Goal: Complete application form: Complete application form

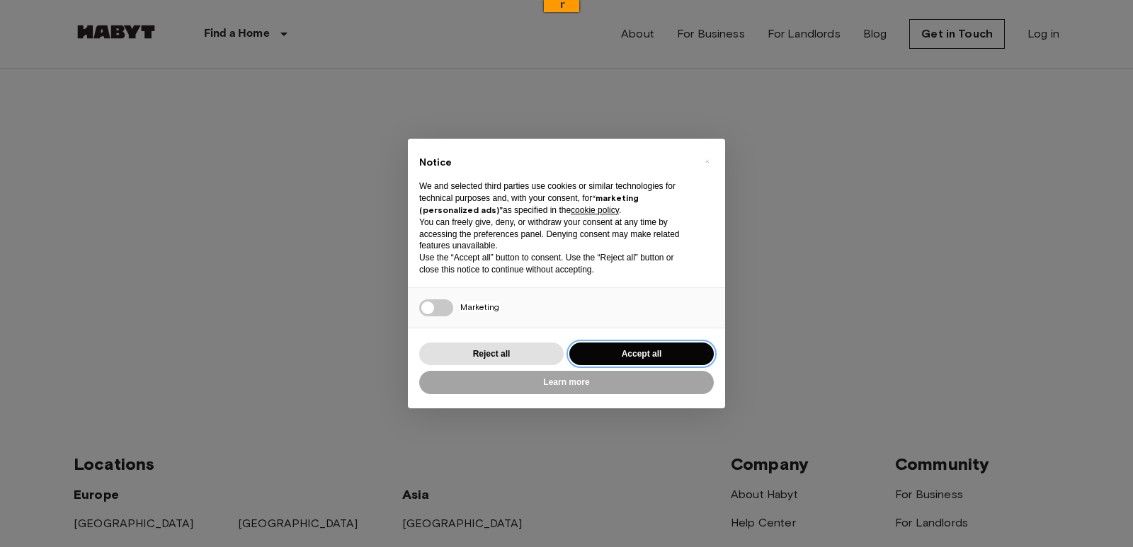
click at [598, 352] on button "Accept all" at bounding box center [641, 354] width 144 height 23
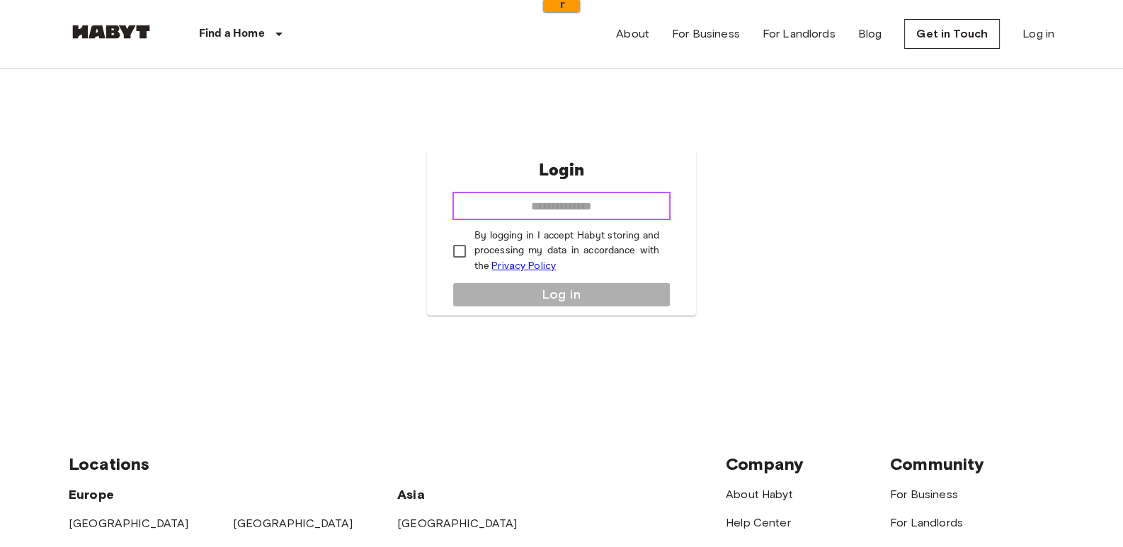
click at [588, 208] on input "email" at bounding box center [561, 206] width 219 height 28
type input "**********"
click at [587, 242] on p "By logging in I accept Habyt storing and processing my data in accordance with …" at bounding box center [566, 251] width 185 height 45
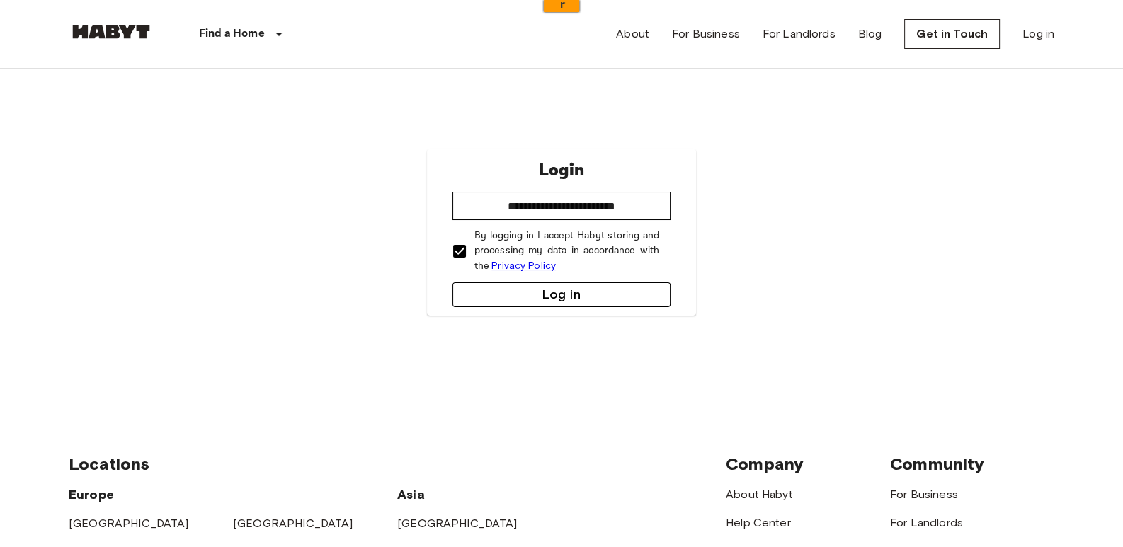
click at [590, 289] on button "Log in" at bounding box center [561, 294] width 219 height 25
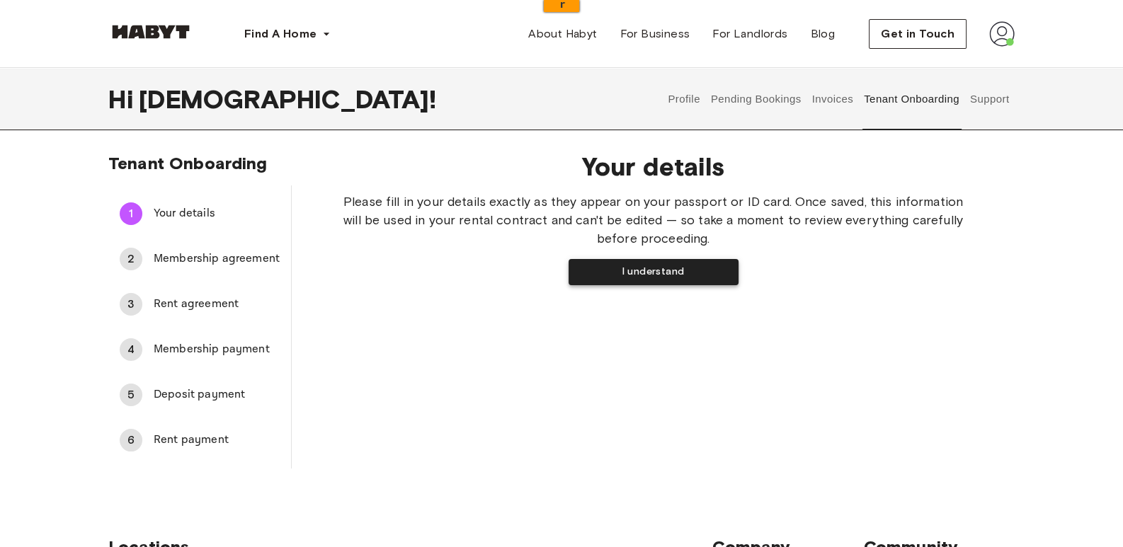
click at [706, 265] on button "I understand" at bounding box center [653, 272] width 170 height 26
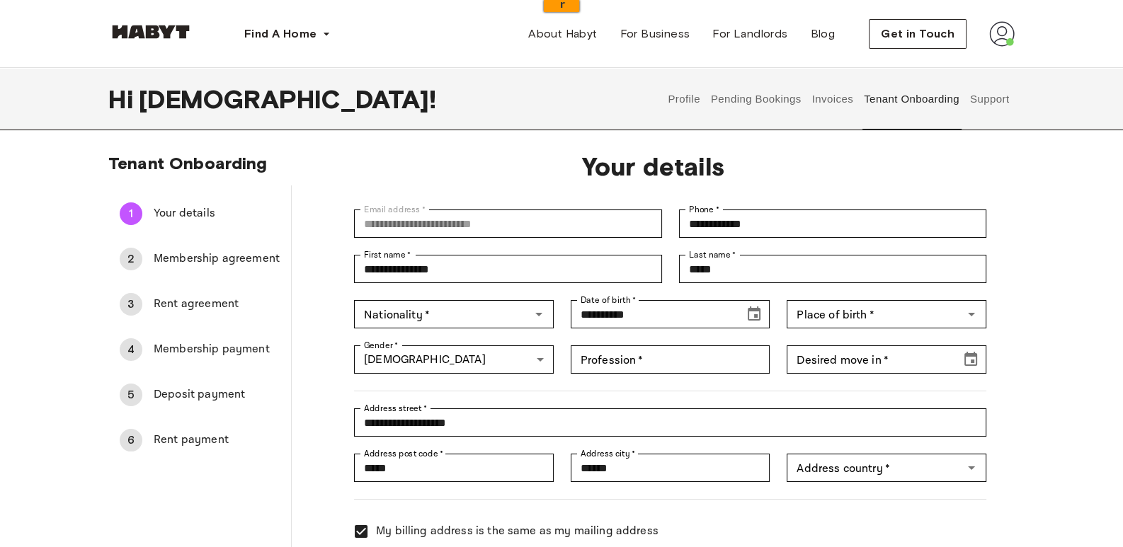
type input "*******"
click at [525, 316] on div "Nationality   *" at bounding box center [454, 314] width 200 height 28
type input "*********"
click at [1064, 164] on div "**********" at bounding box center [561, 377] width 1019 height 448
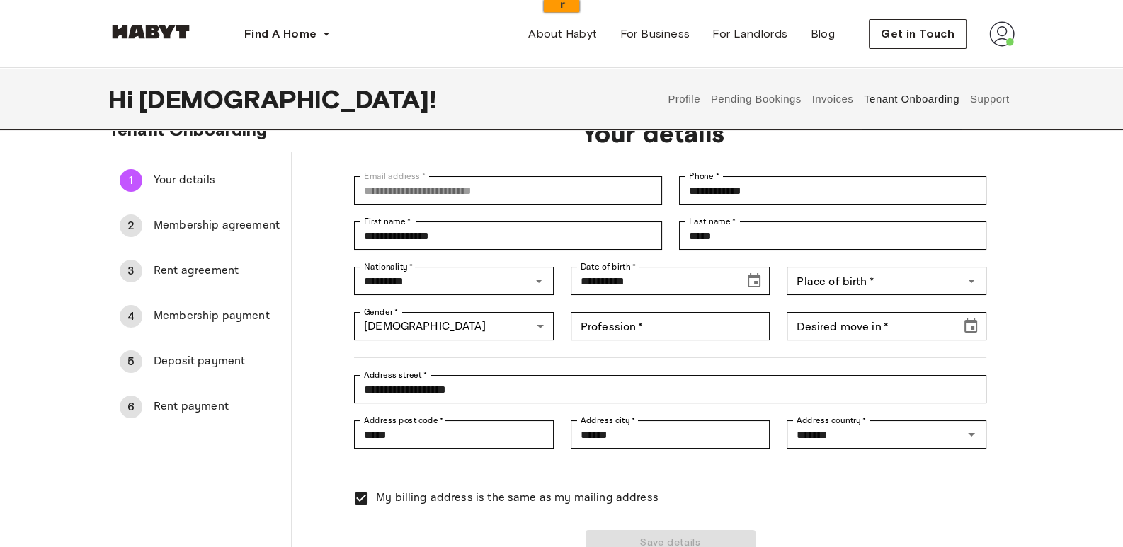
scroll to position [37, 0]
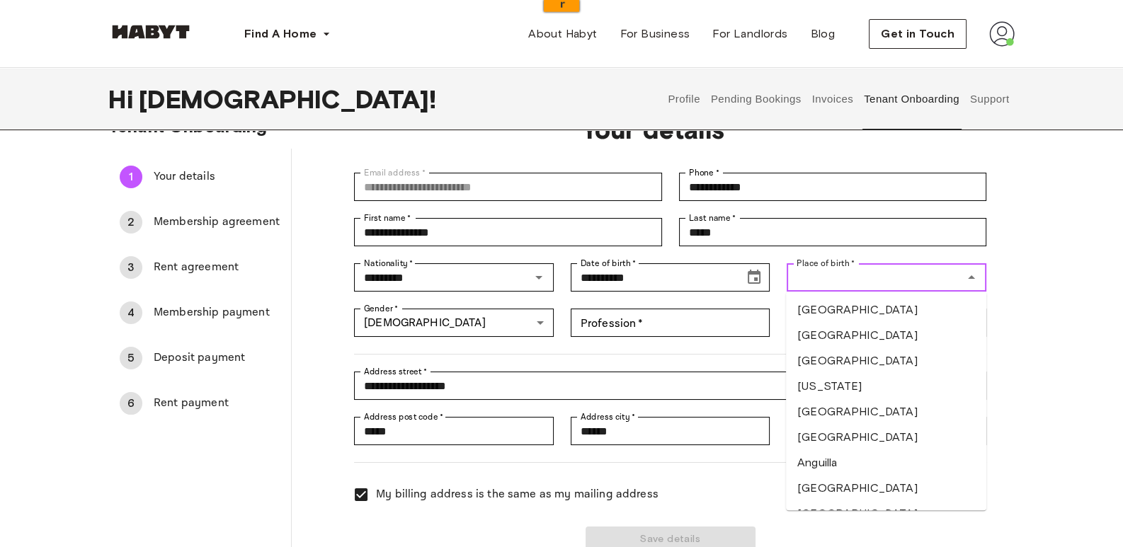
click at [840, 276] on input "Place of birth   *" at bounding box center [875, 278] width 168 height 20
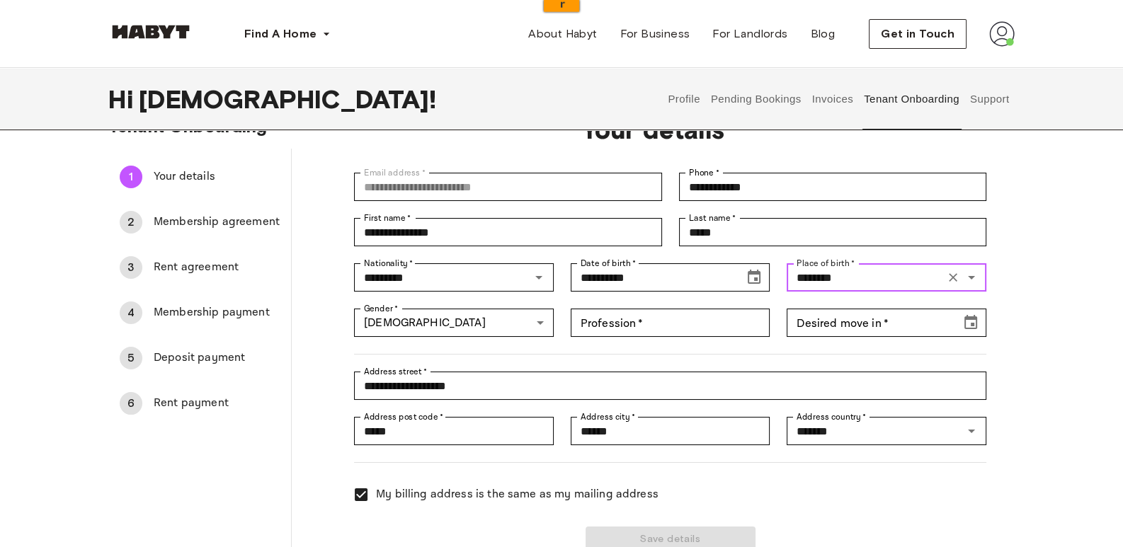
type input "********"
click at [606, 305] on div "Profession   * Profession   *" at bounding box center [662, 314] width 217 height 45
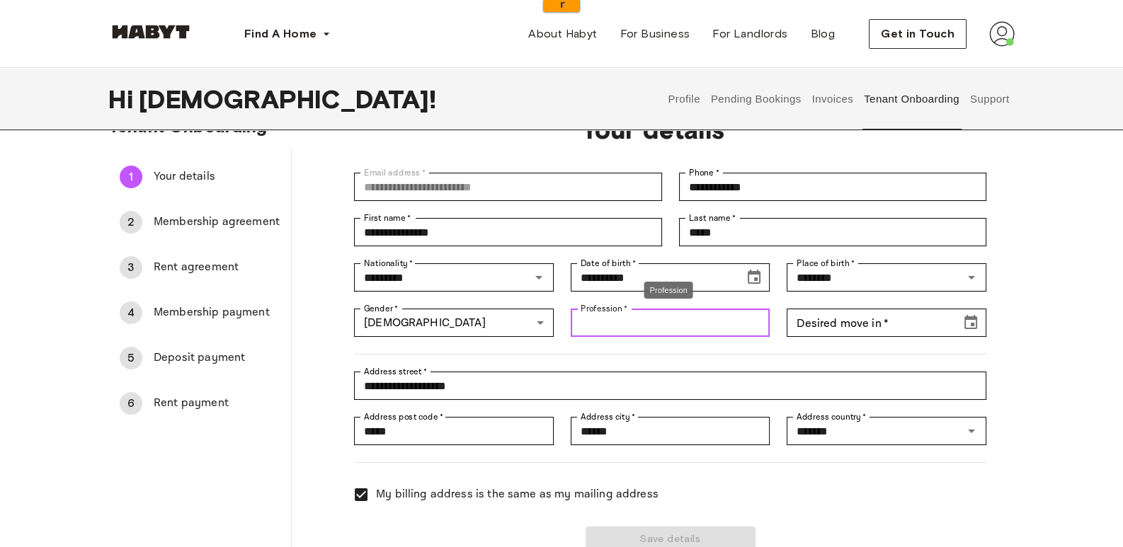
click at [619, 326] on input "Profession   *" at bounding box center [671, 323] width 200 height 28
type input "**********"
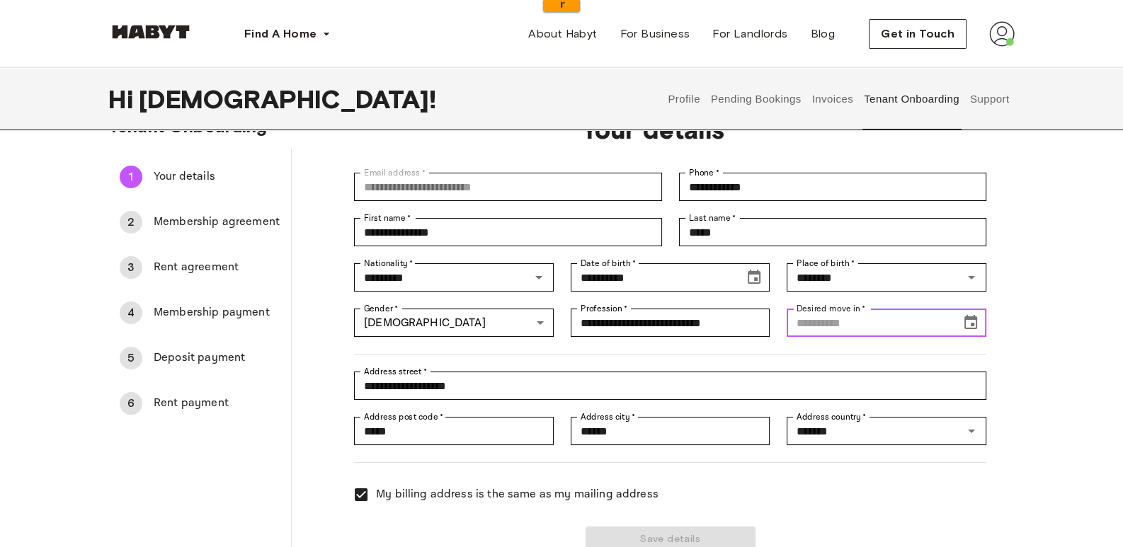
click at [802, 332] on input "Desired move in   *" at bounding box center [868, 323] width 164 height 28
click at [966, 318] on icon "Choose date" at bounding box center [970, 322] width 13 height 14
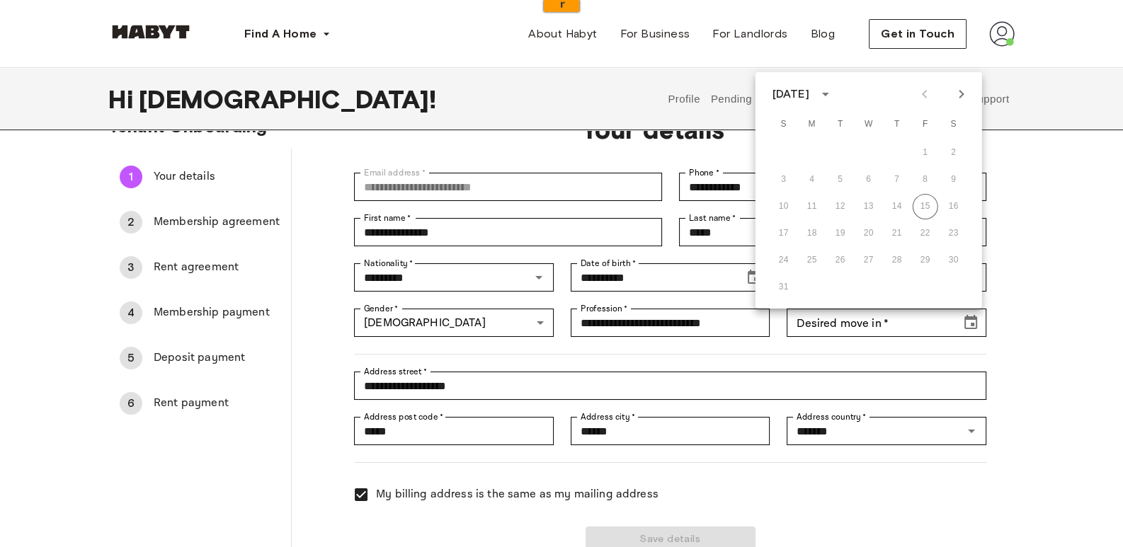
click at [958, 91] on icon "Next month" at bounding box center [961, 94] width 17 height 17
click at [899, 148] on button "4" at bounding box center [896, 152] width 25 height 25
type input "**********"
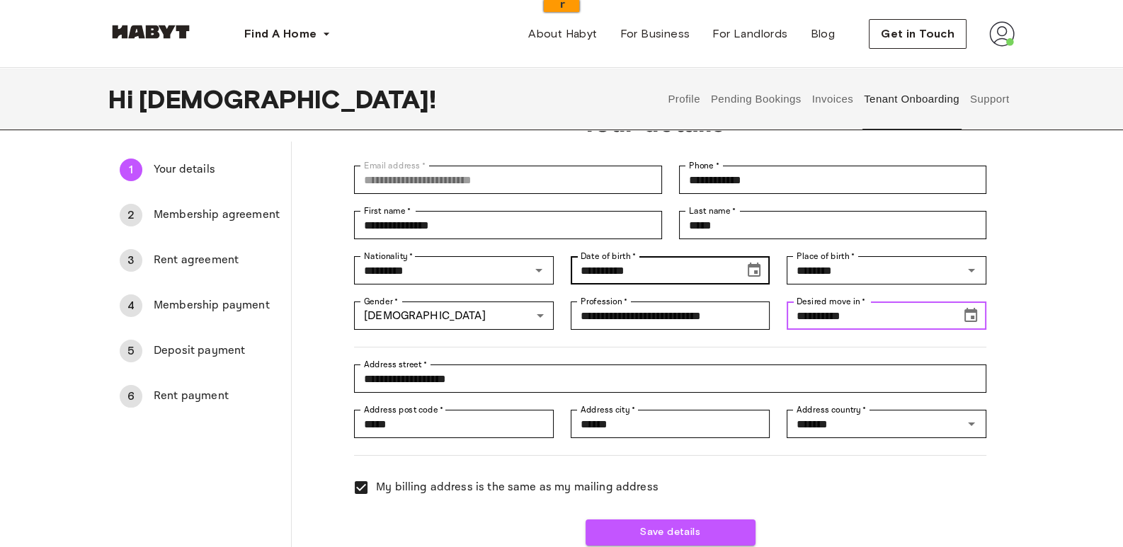
scroll to position [48, 0]
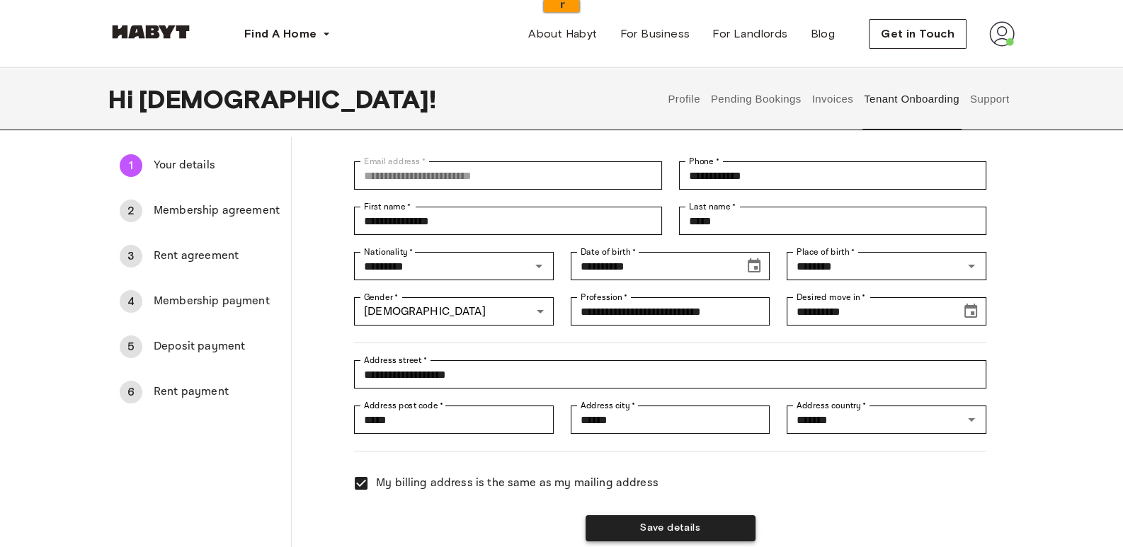
click at [597, 533] on button "Save details" at bounding box center [670, 528] width 170 height 26
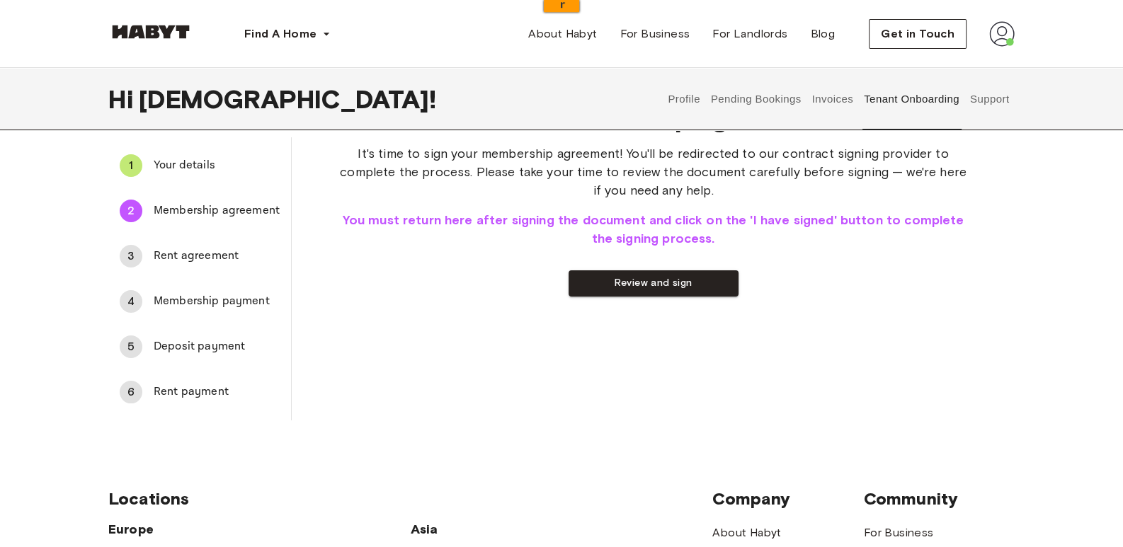
scroll to position [0, 0]
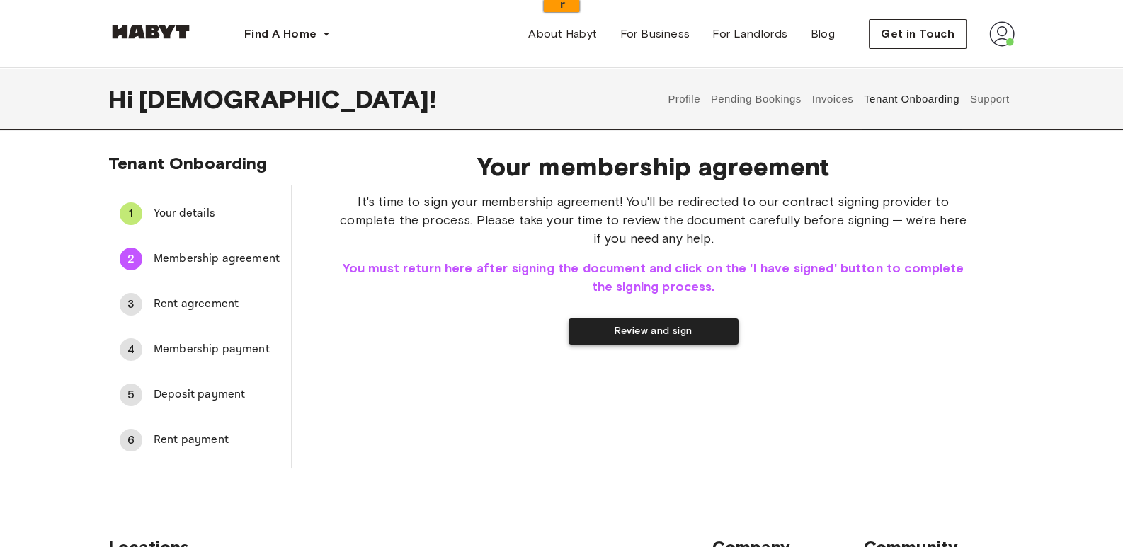
click at [643, 333] on button "Review and sign" at bounding box center [653, 332] width 170 height 26
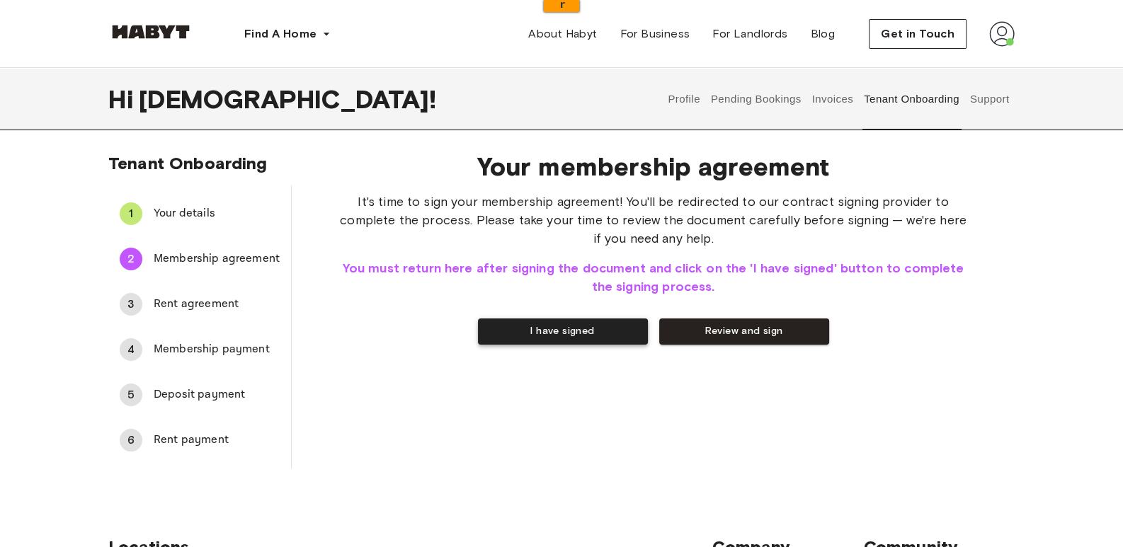
click at [612, 342] on button "I have signed" at bounding box center [563, 332] width 170 height 26
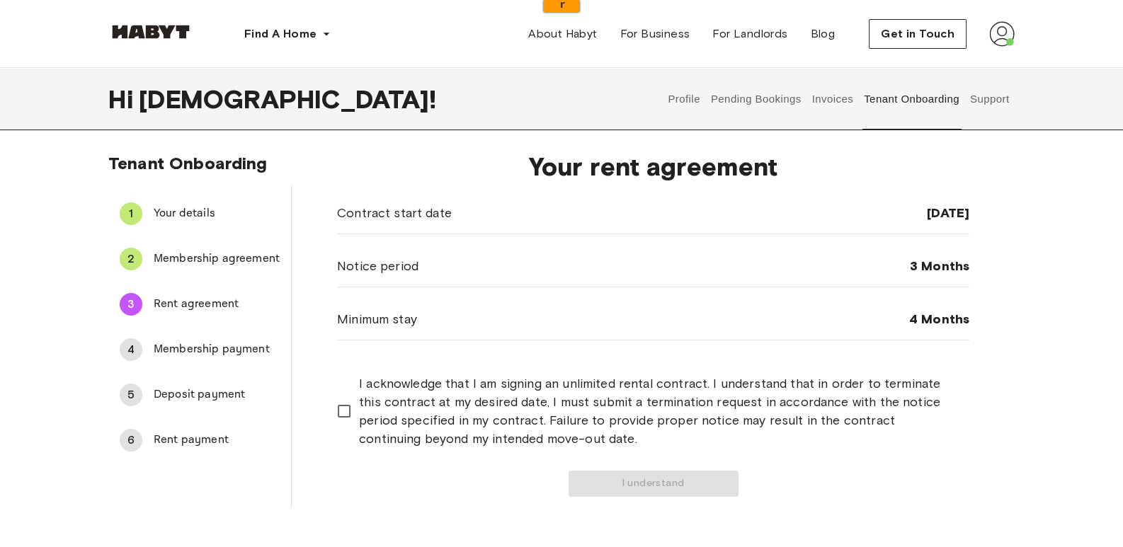
click at [427, 416] on span "I acknowledge that I am signing an unlimited rental contract. I understand that…" at bounding box center [658, 411] width 599 height 74
click at [642, 491] on button "I understand" at bounding box center [653, 484] width 170 height 26
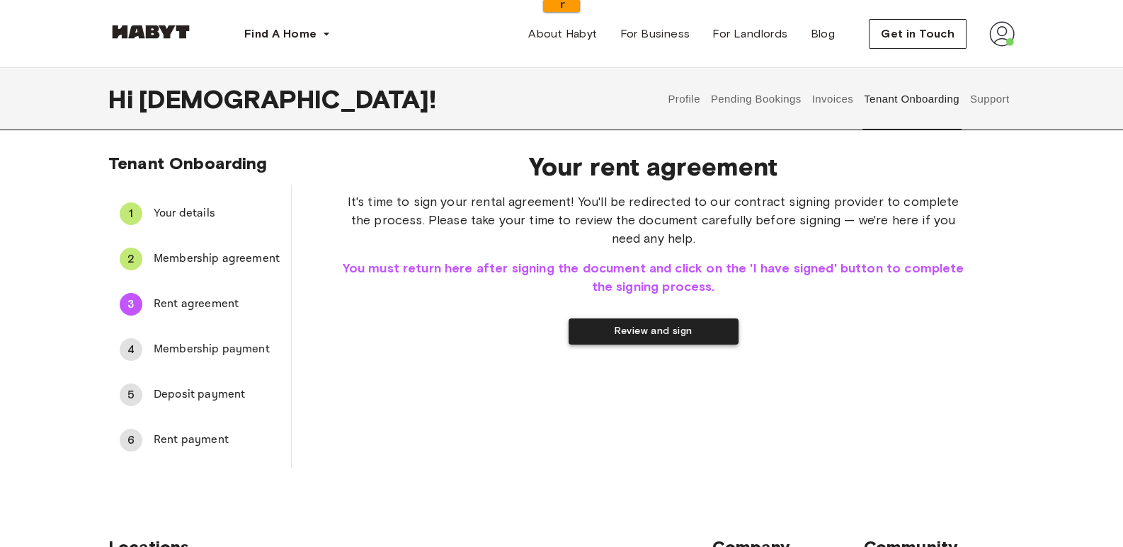
click at [692, 330] on button "Review and sign" at bounding box center [653, 332] width 170 height 26
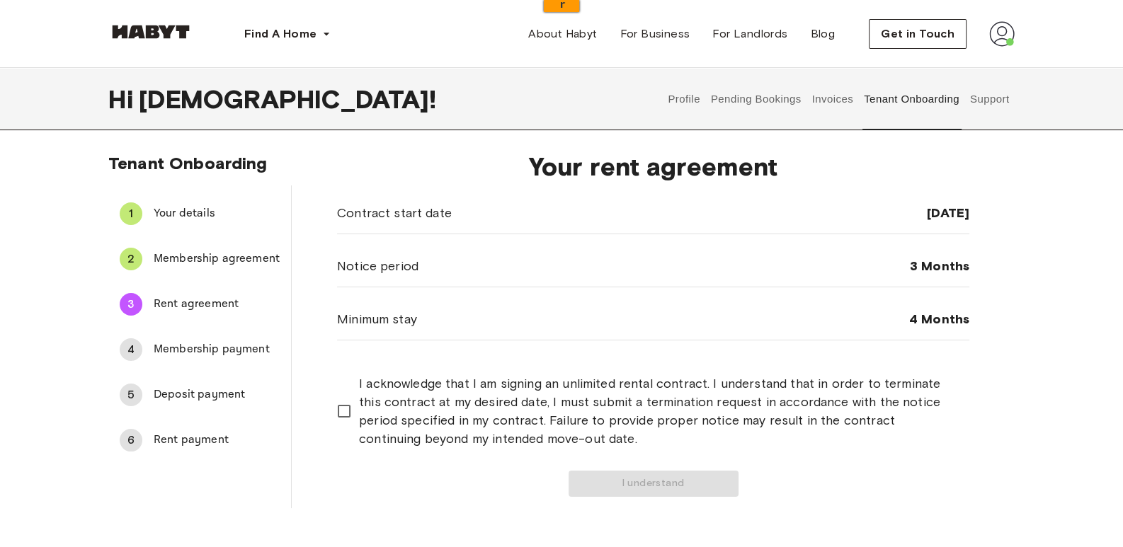
click at [464, 406] on span "I acknowledge that I am signing an unlimited rental contract. I understand that…" at bounding box center [658, 411] width 599 height 74
click at [595, 471] on button "I understand" at bounding box center [653, 484] width 170 height 26
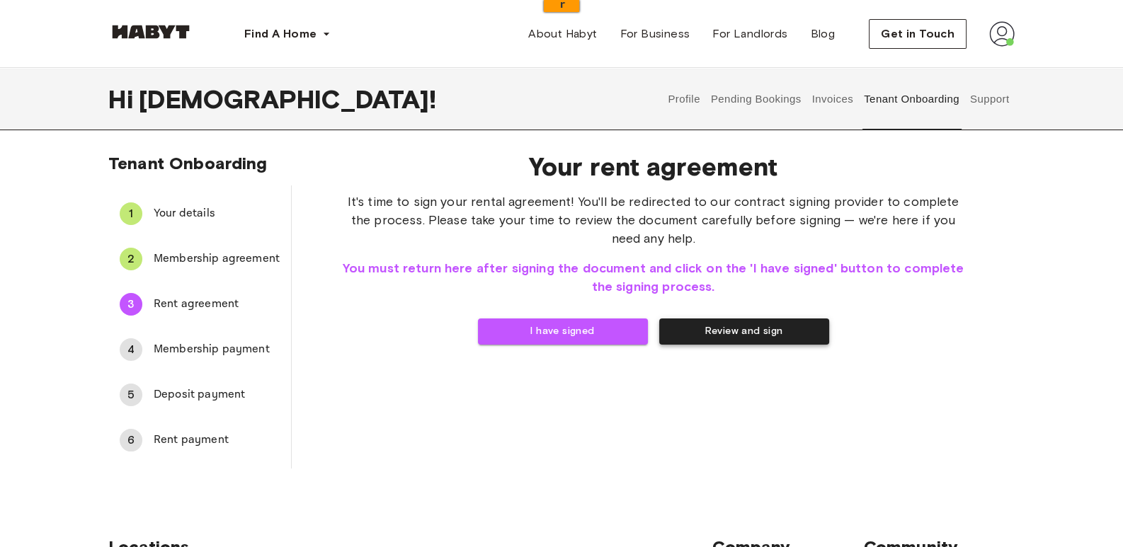
click at [682, 331] on button "Review and sign" at bounding box center [744, 332] width 170 height 26
click at [609, 323] on button "I have signed" at bounding box center [563, 332] width 170 height 26
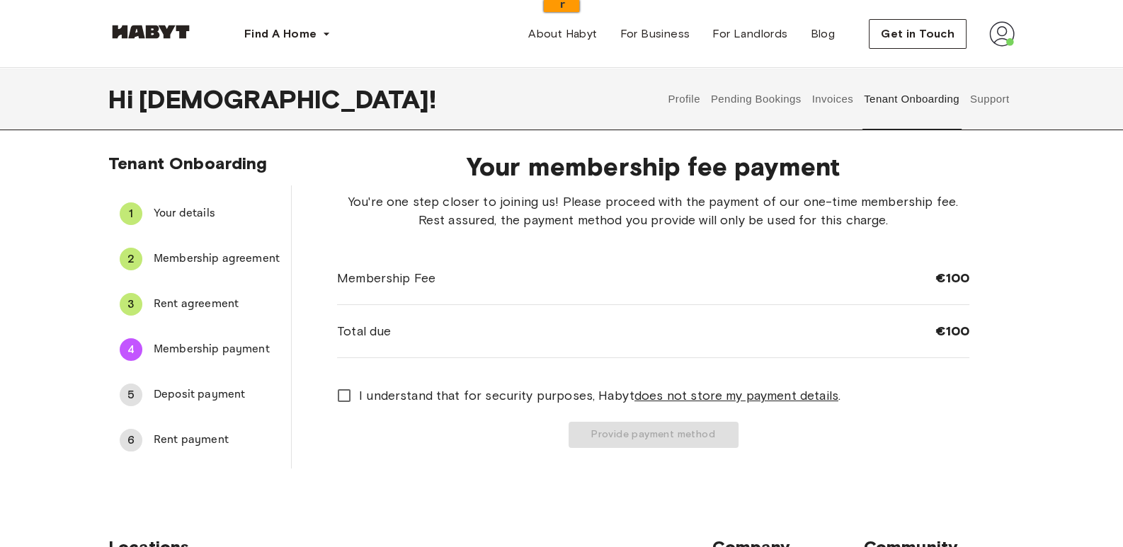
click at [482, 389] on span "I understand that for security purposes, Habyt does not store my payment detail…" at bounding box center [599, 395] width 481 height 18
click at [668, 437] on button "Provide payment method" at bounding box center [653, 435] width 170 height 26
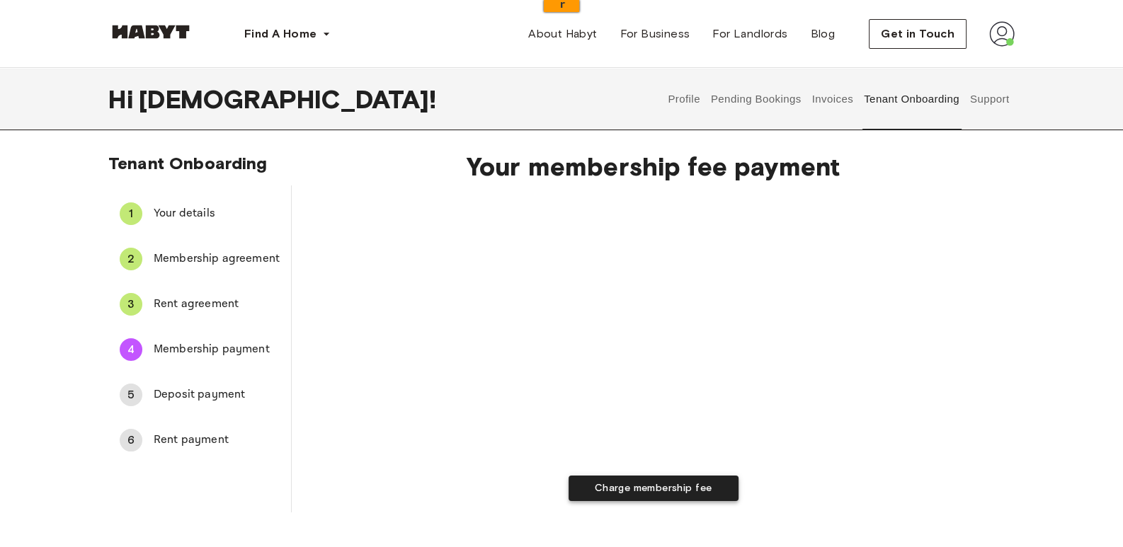
click at [668, 486] on button "Charge membership fee" at bounding box center [653, 489] width 170 height 26
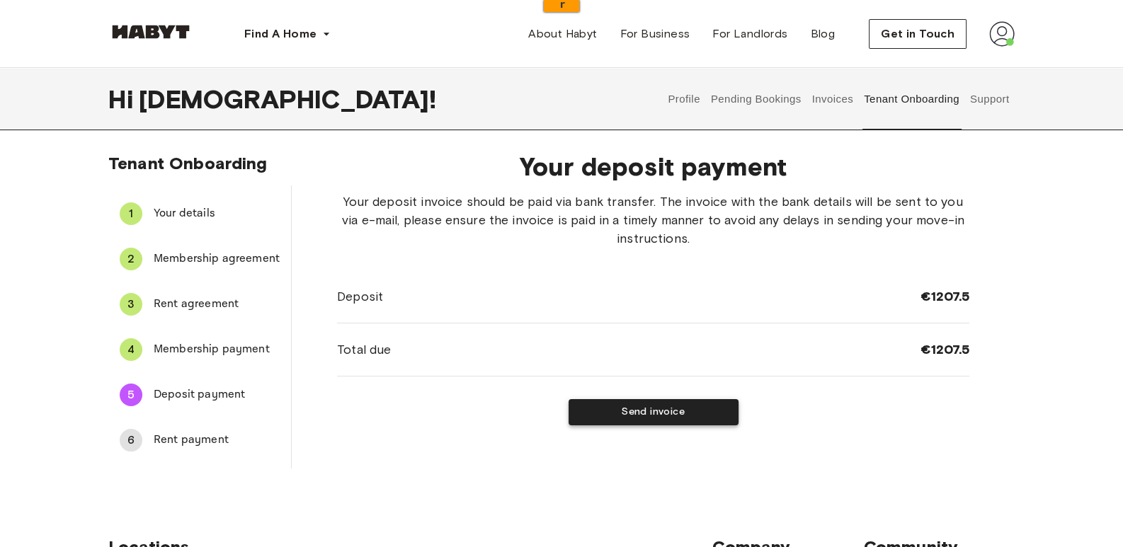
click at [731, 403] on button "Send invoice" at bounding box center [653, 412] width 170 height 26
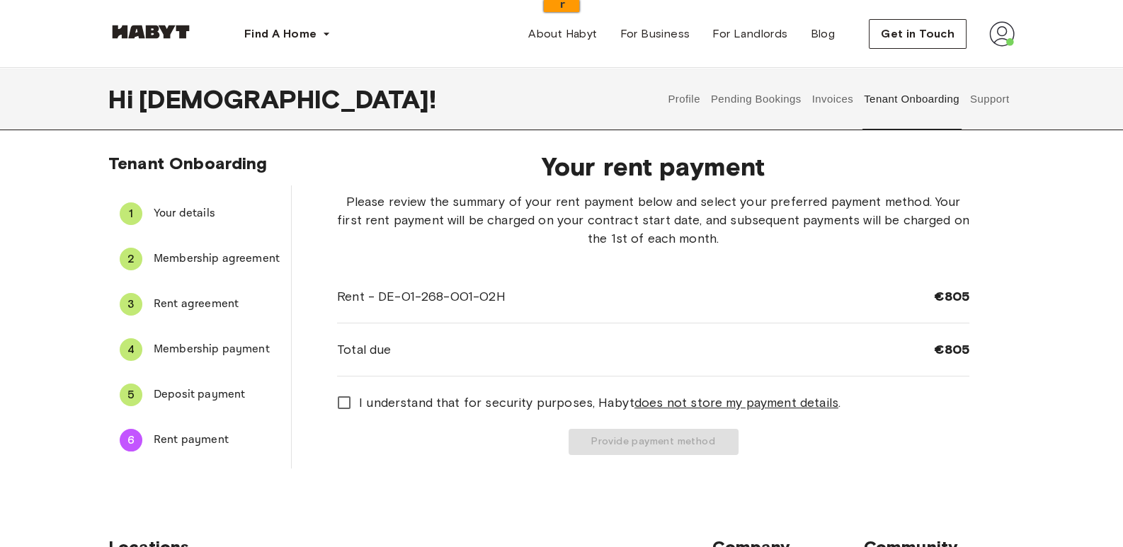
click at [561, 405] on span "I understand that for security purposes, Habyt does not store my payment detail…" at bounding box center [599, 403] width 481 height 18
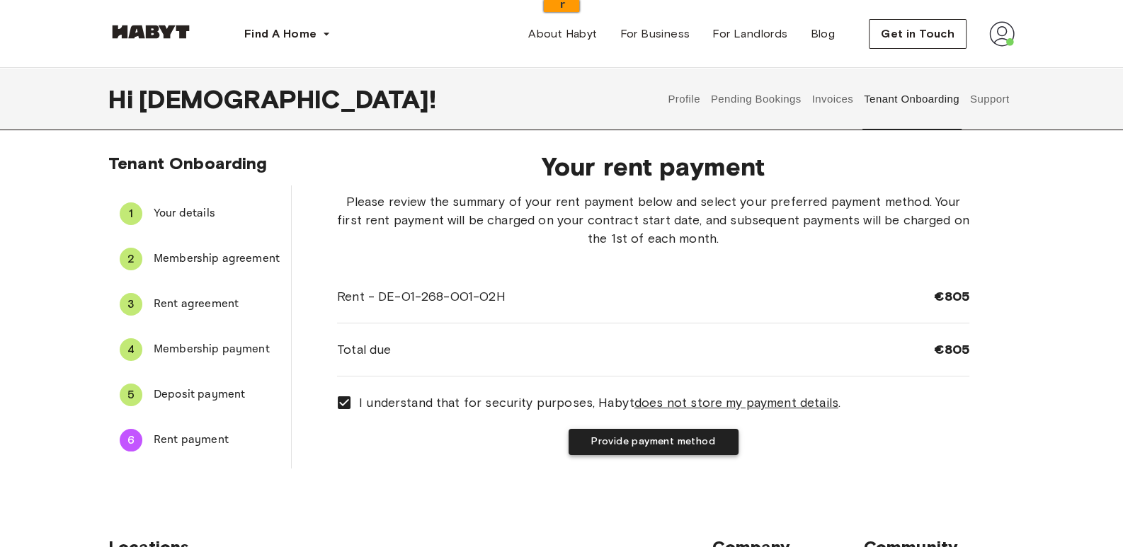
click at [613, 430] on button "Provide payment method" at bounding box center [653, 442] width 170 height 26
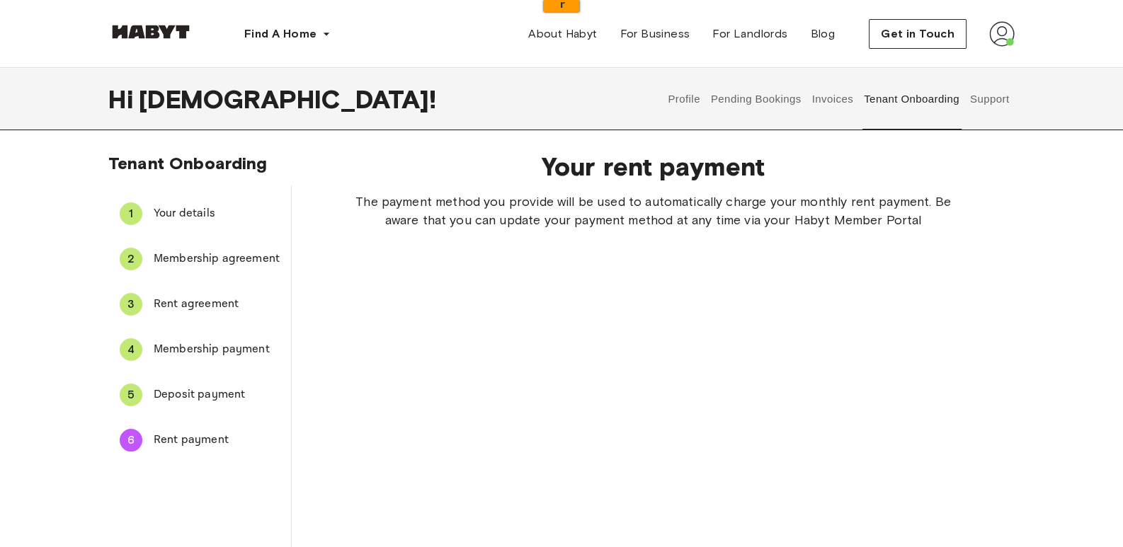
click at [823, 427] on div "The payment method you provide will be used to automatically charge your monthl…" at bounding box center [653, 535] width 632 height 684
click at [846, 350] on div "The payment method you provide will be used to automatically charge your monthl…" at bounding box center [653, 535] width 632 height 684
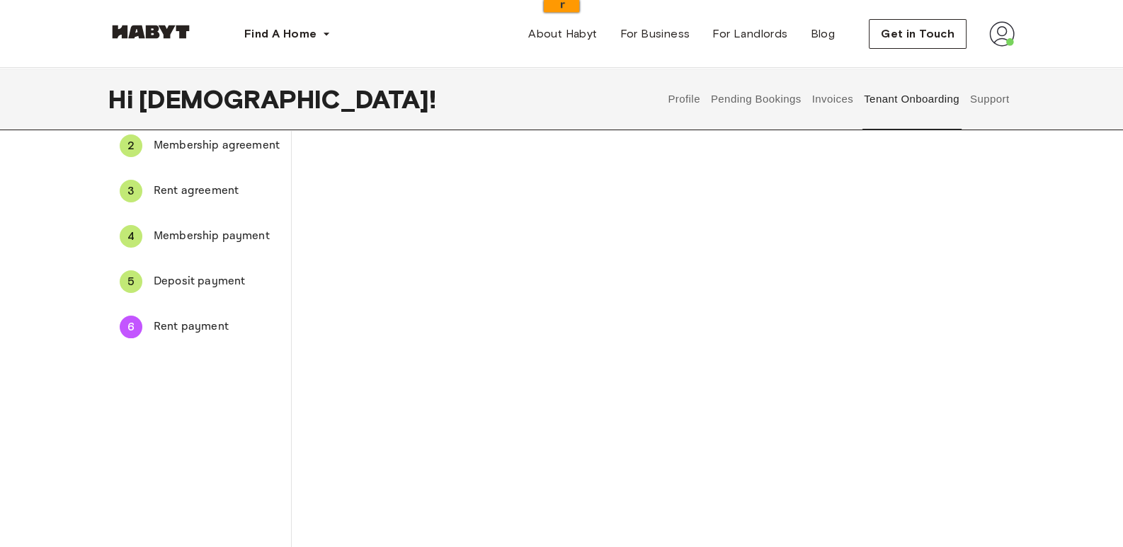
scroll to position [149, 0]
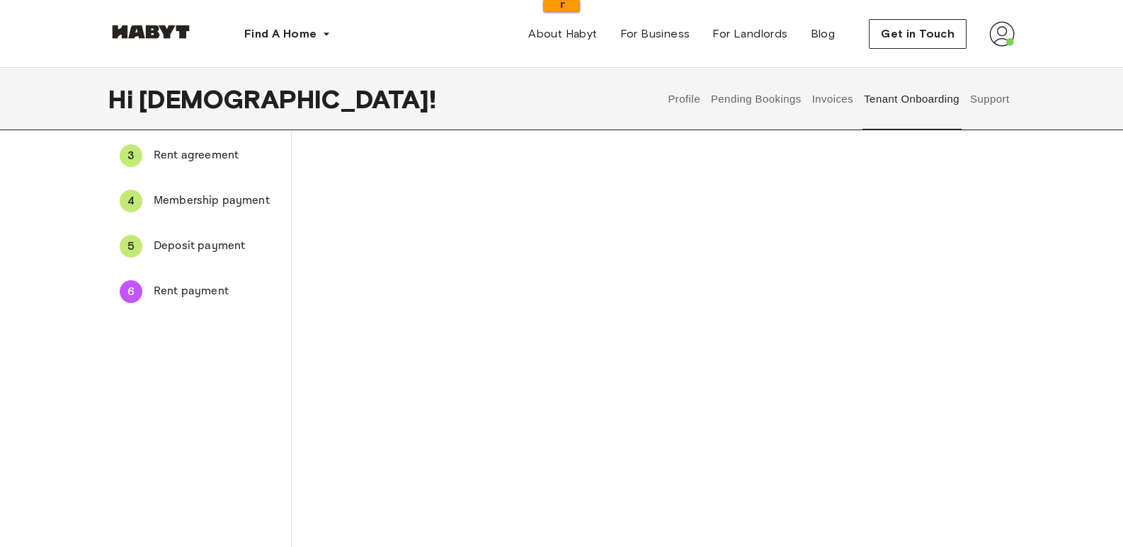
click at [668, 399] on iframe at bounding box center [653, 367] width 289 height 532
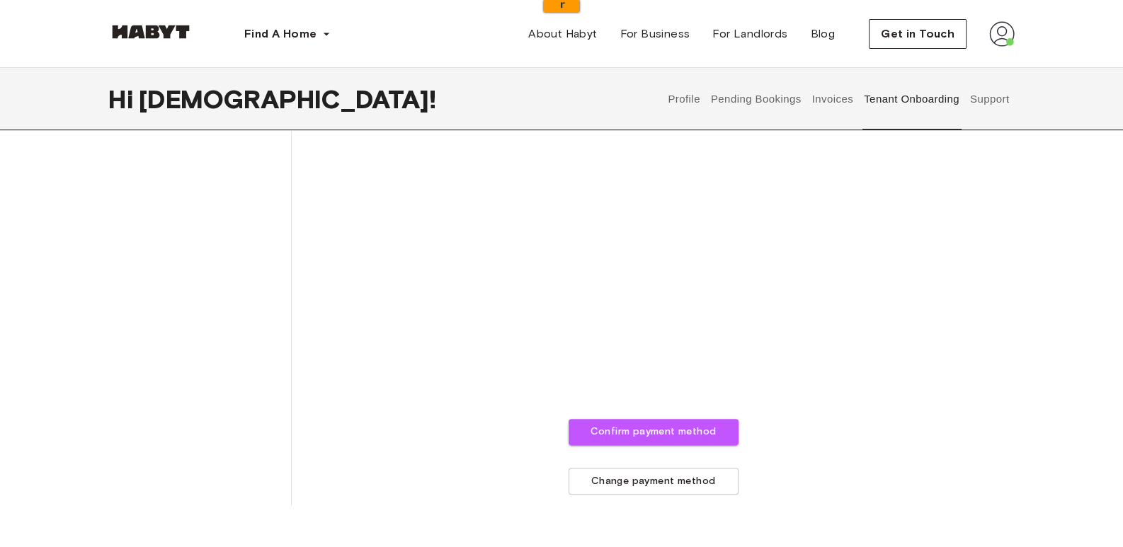
scroll to position [595, 0]
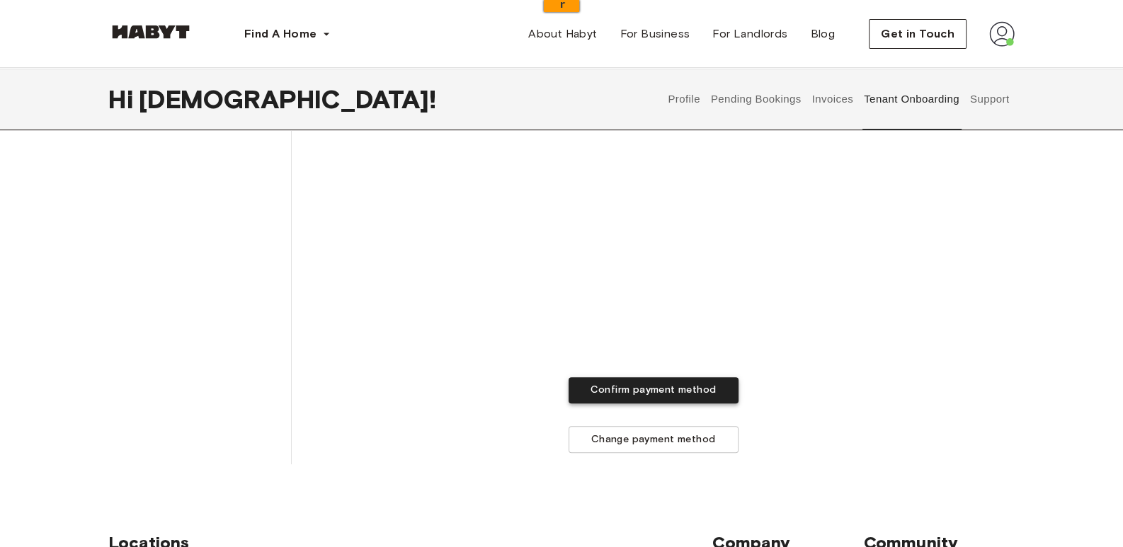
click at [715, 396] on button "Confirm payment method" at bounding box center [653, 390] width 170 height 26
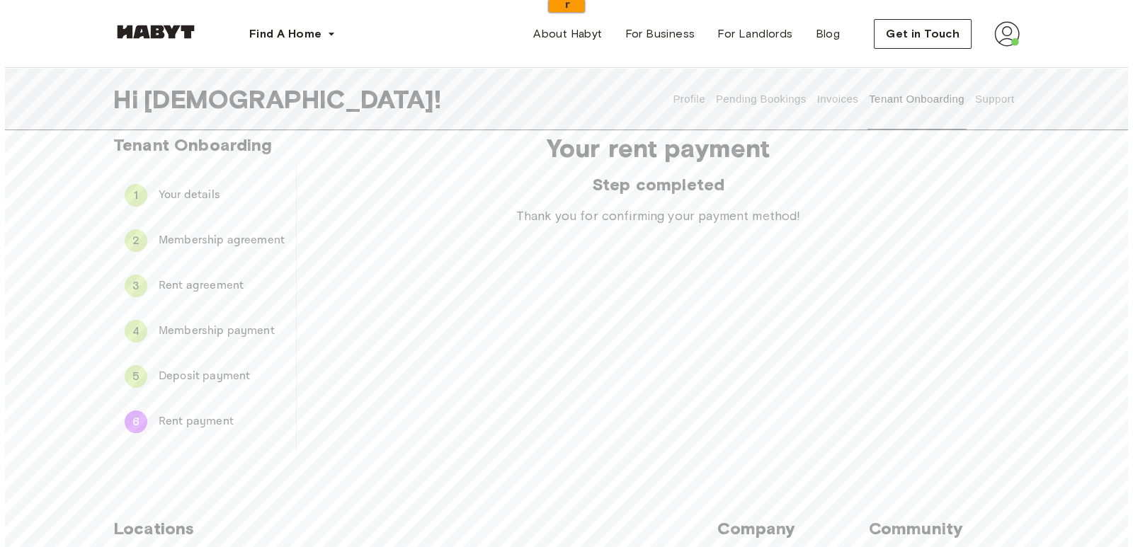
scroll to position [0, 0]
